Goal: Task Accomplishment & Management: Use online tool/utility

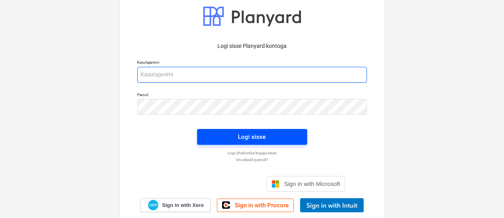
type input "[EMAIL_ADDRESS][DOMAIN_NAME]"
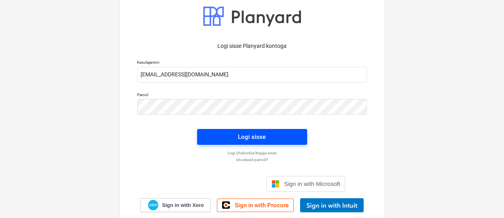
click at [238, 129] on button "Logi sisse" at bounding box center [252, 137] width 110 height 16
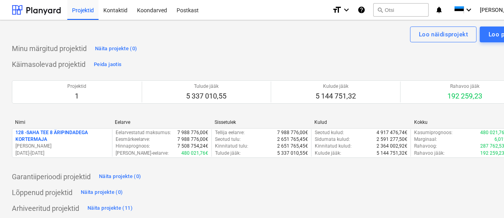
click at [75, 131] on p "128 - SAHA TEE 8 ÄRIPINDADEGA KORTERMAJA" at bounding box center [61, 135] width 93 height 13
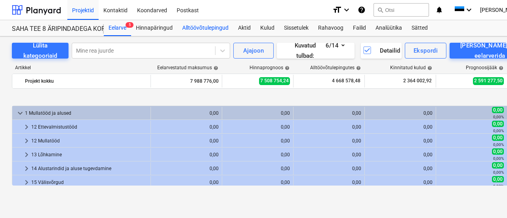
click at [203, 27] on div "Alltöövõtulepingud" at bounding box center [205, 28] width 56 height 16
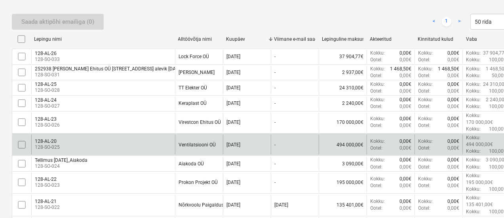
scroll to position [198, 0]
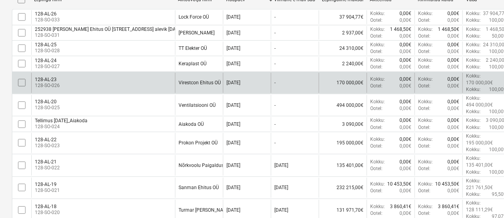
click at [21, 79] on input "checkbox" at bounding box center [21, 82] width 13 height 13
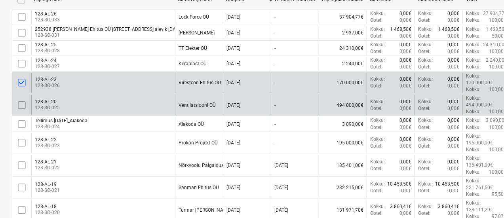
click at [20, 99] on input "checkbox" at bounding box center [21, 105] width 13 height 13
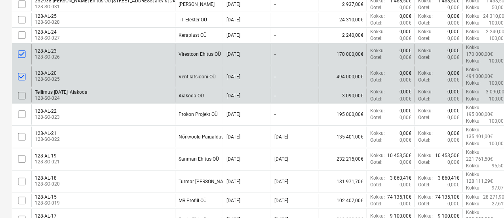
scroll to position [238, 0]
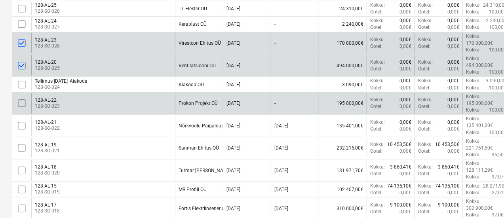
click at [23, 97] on input "checkbox" at bounding box center [21, 103] width 13 height 13
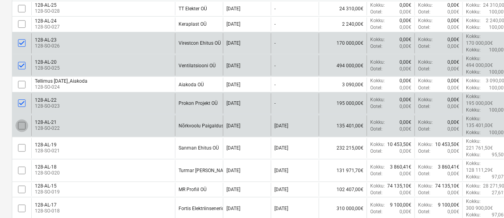
click at [20, 120] on input "checkbox" at bounding box center [21, 126] width 13 height 13
click at [25, 120] on input "checkbox" at bounding box center [21, 126] width 13 height 13
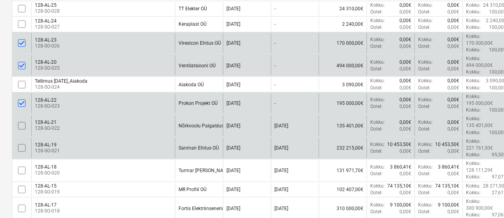
click at [22, 142] on input "checkbox" at bounding box center [21, 148] width 13 height 13
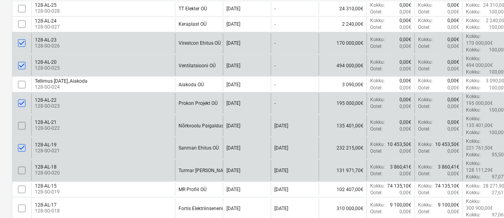
click at [19, 164] on input "checkbox" at bounding box center [21, 170] width 13 height 13
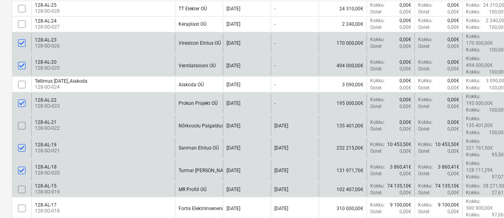
click at [20, 183] on input "checkbox" at bounding box center [21, 189] width 13 height 13
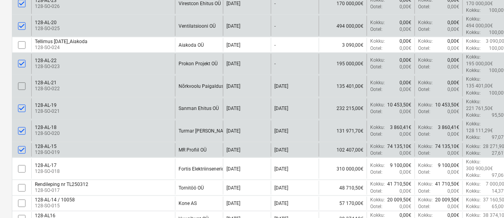
scroll to position [317, 0]
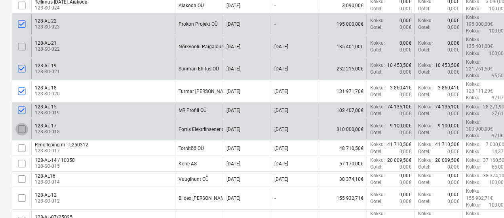
click at [25, 123] on input "checkbox" at bounding box center [21, 129] width 13 height 13
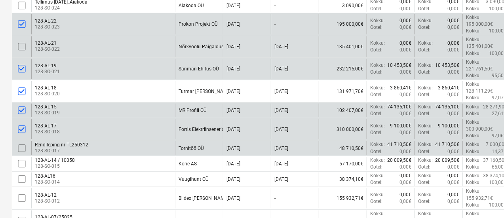
click at [21, 142] on input "checkbox" at bounding box center [21, 148] width 13 height 13
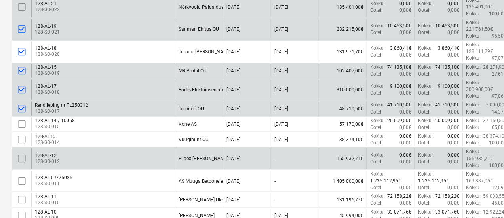
click at [24, 152] on input "checkbox" at bounding box center [21, 158] width 13 height 13
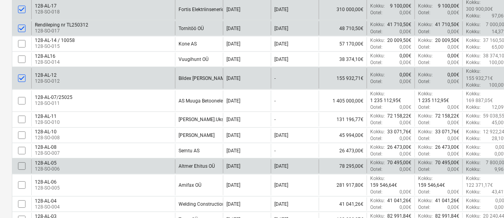
scroll to position [456, 0]
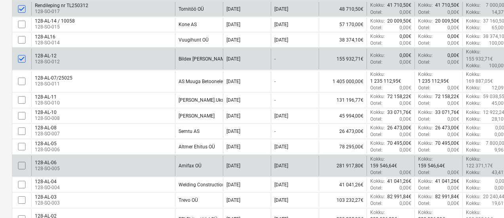
click at [23, 160] on input "checkbox" at bounding box center [21, 166] width 13 height 13
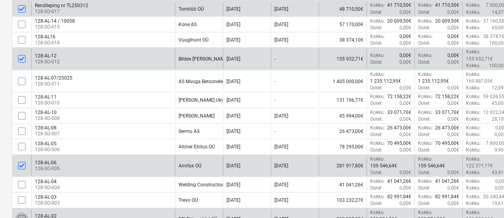
click at [21, 213] on input "checkbox" at bounding box center [21, 219] width 13 height 13
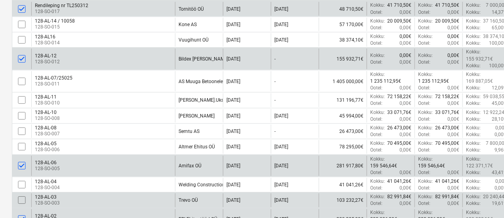
click at [23, 194] on input "checkbox" at bounding box center [21, 200] width 13 height 13
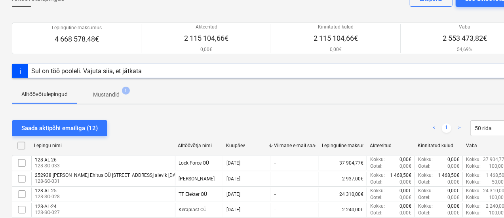
scroll to position [0, 0]
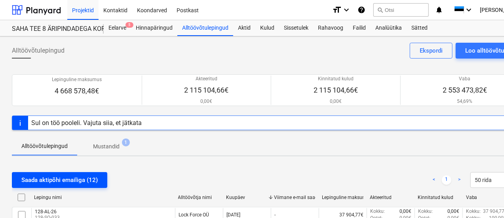
click at [69, 179] on div "Saada aktipõhi emailiga (12)" at bounding box center [59, 180] width 76 height 10
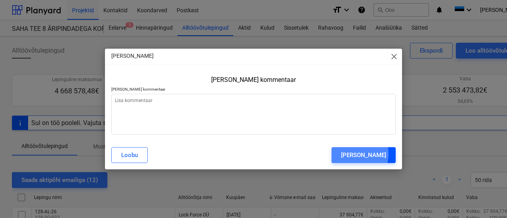
click at [360, 154] on div "[PERSON_NAME]" at bounding box center [363, 155] width 45 height 10
type textarea "x"
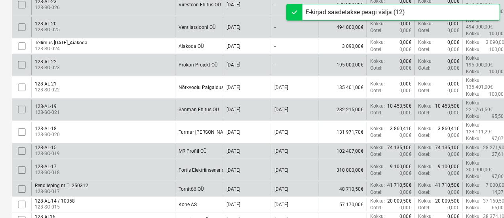
scroll to position [238, 0]
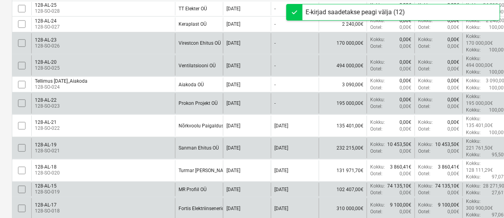
click at [194, 123] on div "Nõrkvoolu Paigalduse OÜ" at bounding box center [206, 126] width 55 height 6
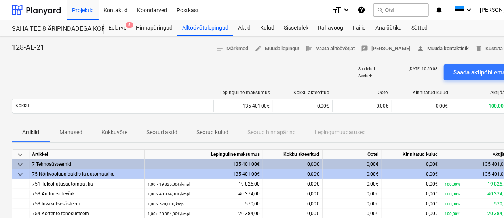
click at [444, 48] on span "person [PERSON_NAME] kontaktisik" at bounding box center [443, 48] width 52 height 9
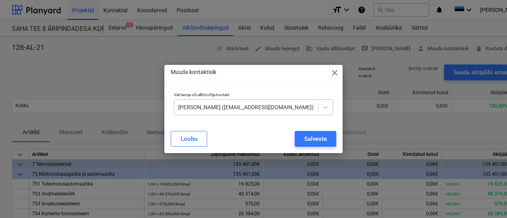
click at [253, 108] on div at bounding box center [246, 107] width 136 height 8
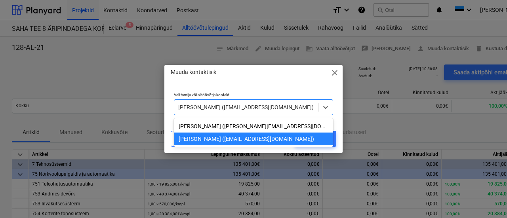
click at [253, 108] on div at bounding box center [246, 107] width 136 height 8
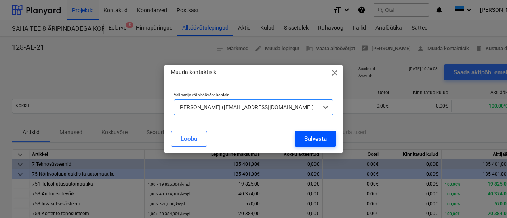
click at [305, 134] on div "Salvesta" at bounding box center [315, 139] width 23 height 10
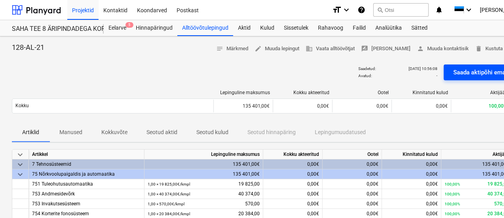
click at [467, 70] on div "Saada aktipõhi emailiga" at bounding box center [485, 72] width 64 height 10
click at [119, 23] on div "Eelarve 5" at bounding box center [117, 28] width 27 height 16
